Goal: Task Accomplishment & Management: Manage account settings

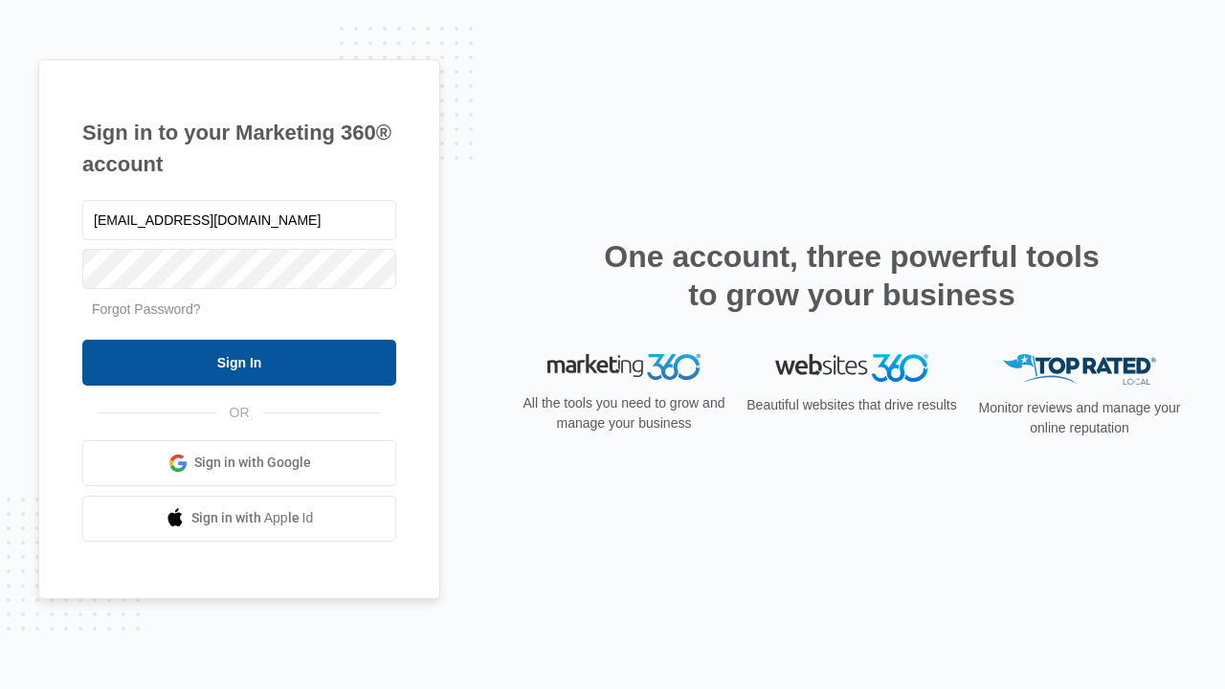
click at [239, 362] on input "Sign In" at bounding box center [239, 363] width 314 height 46
